Goal: Find specific page/section: Find specific page/section

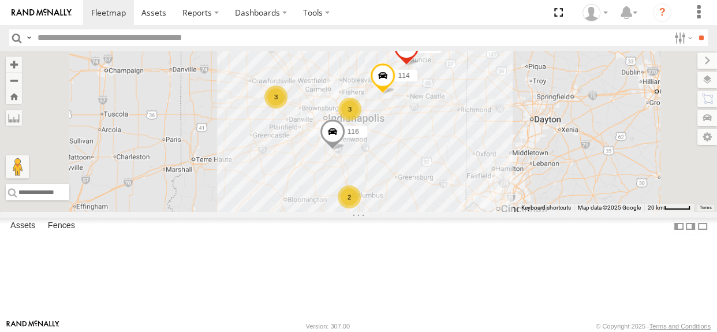
drag, startPoint x: 468, startPoint y: 221, endPoint x: 446, endPoint y: 219, distance: 22.0
click at [446, 212] on div "114 116 3 3 2 111" at bounding box center [358, 131] width 717 height 161
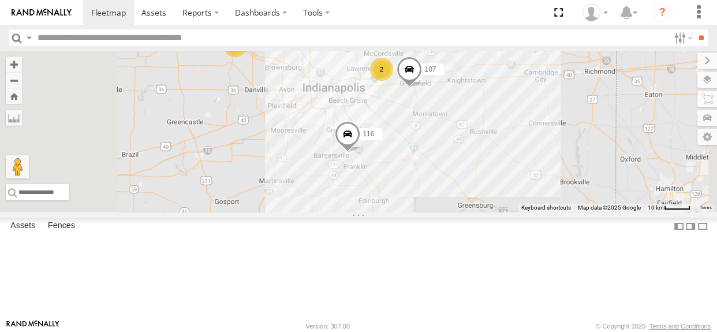
drag, startPoint x: 468, startPoint y: 219, endPoint x: 453, endPoint y: 178, distance: 43.9
click at [453, 178] on div "114 116 111 2 3 107 2" at bounding box center [358, 131] width 717 height 161
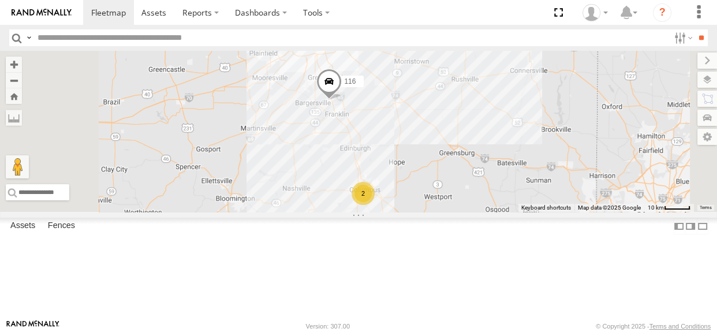
click at [375, 205] on div "2" at bounding box center [363, 193] width 23 height 23
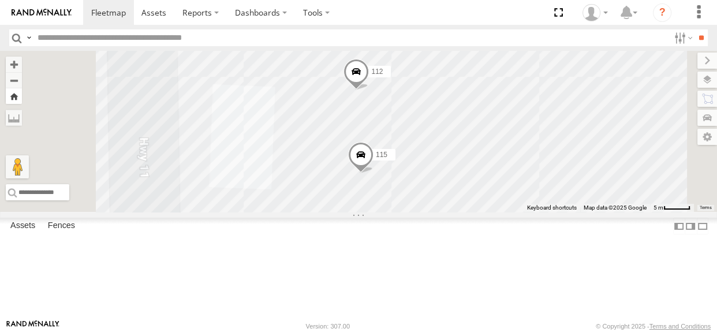
click at [22, 96] on button "Zoom Home" at bounding box center [14, 96] width 16 height 16
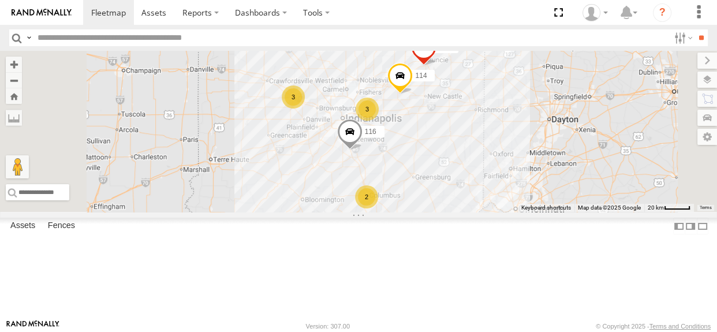
click at [305, 109] on div "3" at bounding box center [293, 96] width 23 height 23
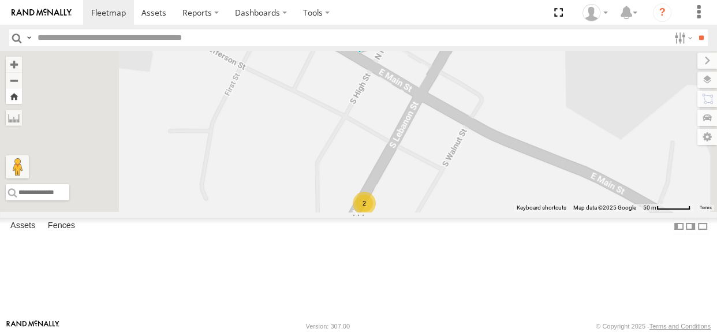
click at [22, 95] on button "Zoom Home" at bounding box center [14, 96] width 16 height 16
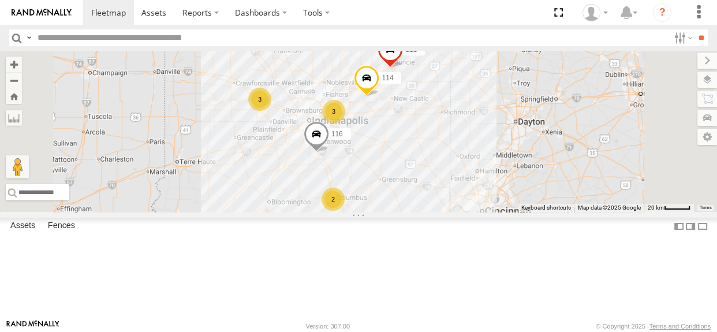
drag, startPoint x: 443, startPoint y: 167, endPoint x: 423, endPoint y: 166, distance: 20.2
click at [423, 166] on div "114 116 3 3 2 111" at bounding box center [358, 131] width 717 height 161
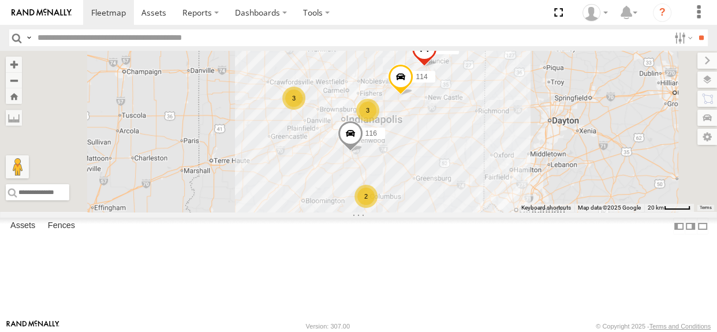
click at [378, 208] on div "2" at bounding box center [366, 196] width 23 height 23
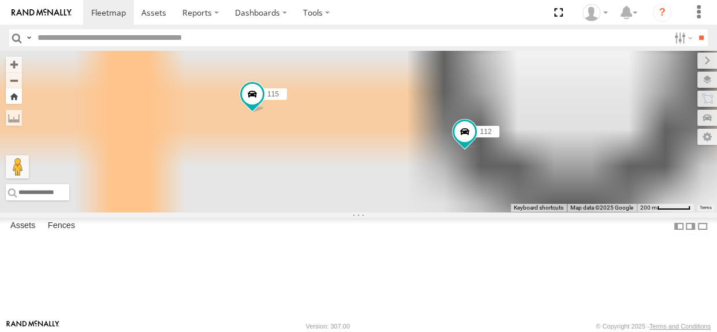
click at [22, 100] on button "Zoom Home" at bounding box center [14, 96] width 16 height 16
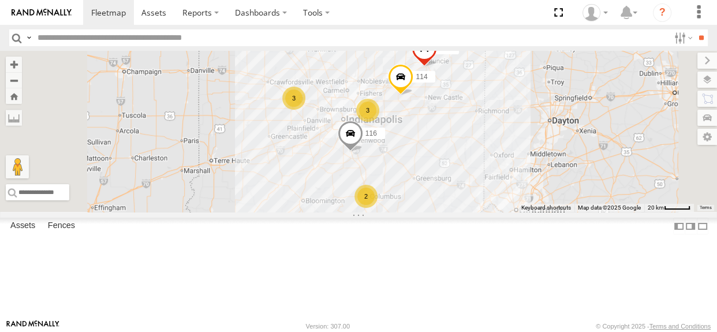
click at [305, 110] on div "3" at bounding box center [293, 98] width 23 height 23
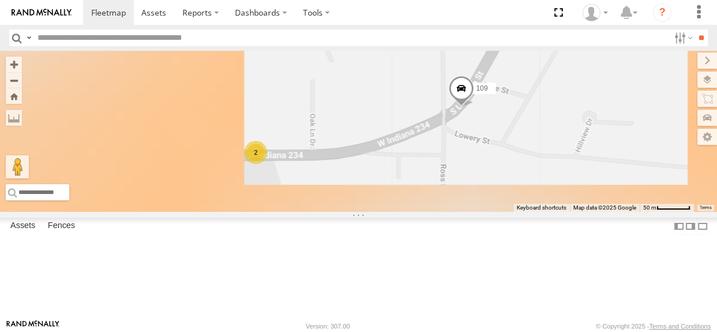
click at [267, 164] on div "2" at bounding box center [255, 152] width 23 height 23
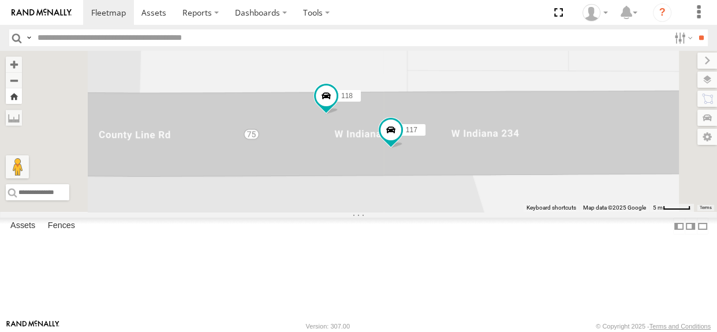
click at [22, 102] on button "Zoom Home" at bounding box center [14, 96] width 16 height 16
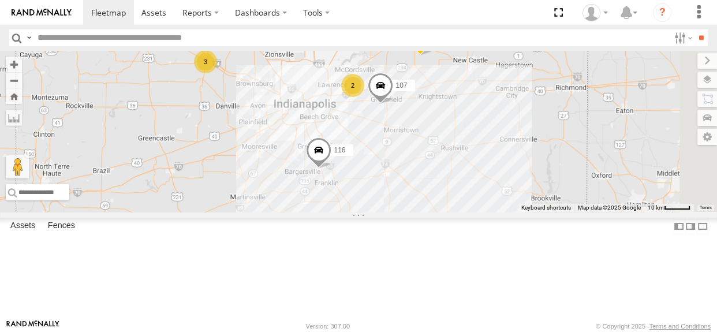
drag, startPoint x: 456, startPoint y: 182, endPoint x: 417, endPoint y: 171, distance: 40.9
click at [417, 171] on div "114 116 111 2 3 107 2" at bounding box center [358, 131] width 717 height 161
click at [216, 72] on div "3" at bounding box center [204, 60] width 23 height 23
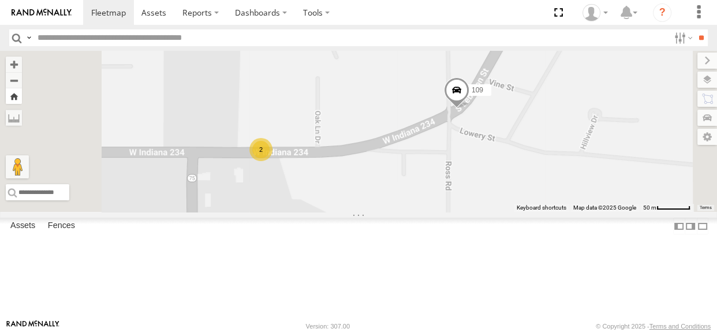
click at [22, 100] on button "Zoom Home" at bounding box center [14, 96] width 16 height 16
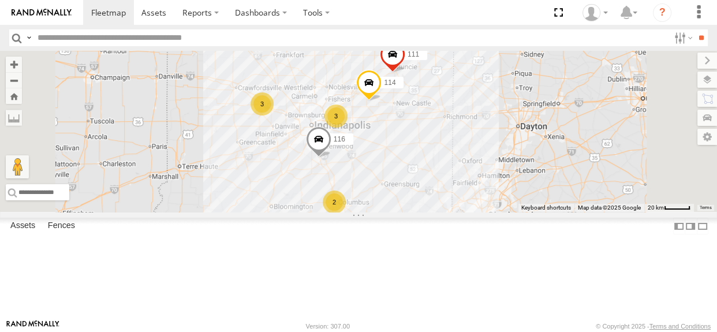
drag, startPoint x: 443, startPoint y: 185, endPoint x: 420, endPoint y: 188, distance: 23.3
click at [420, 188] on div "114 116 3 3 2 111" at bounding box center [358, 131] width 717 height 161
drag, startPoint x: 447, startPoint y: 104, endPoint x: 436, endPoint y: 98, distance: 12.7
click at [436, 98] on div "114 116 3 3 2 111" at bounding box center [358, 131] width 717 height 161
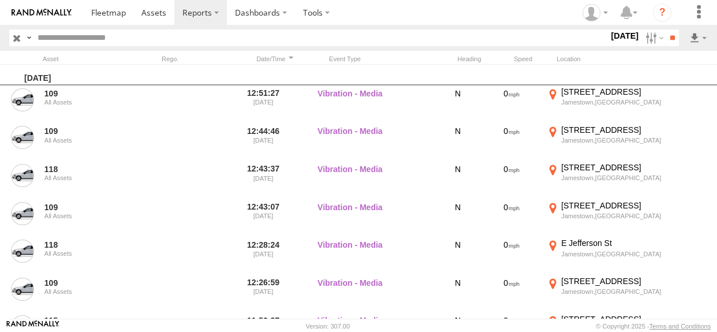
scroll to position [1275, 0]
